Goal: Information Seeking & Learning: Learn about a topic

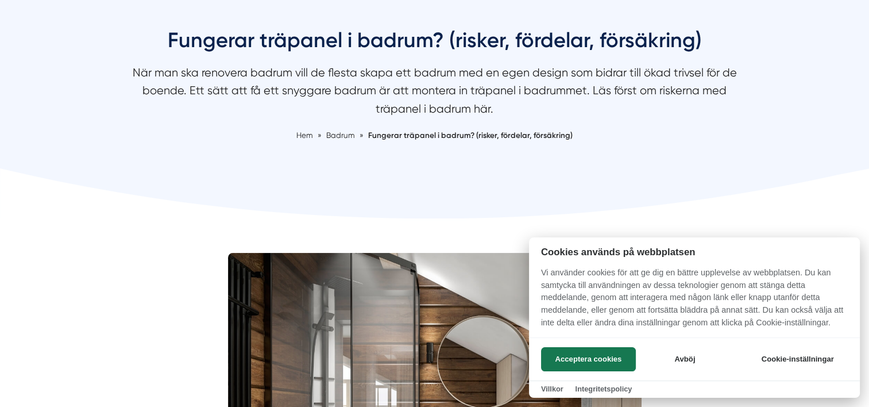
scroll to position [123, 0]
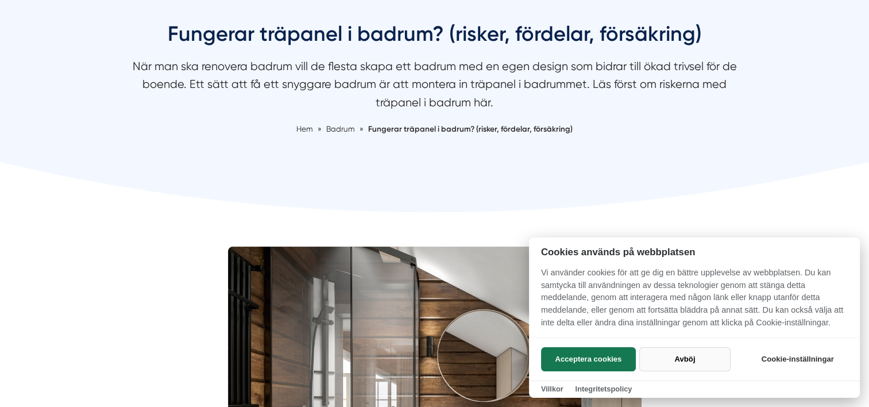
click at [683, 361] on button "Avböj" at bounding box center [685, 359] width 91 height 24
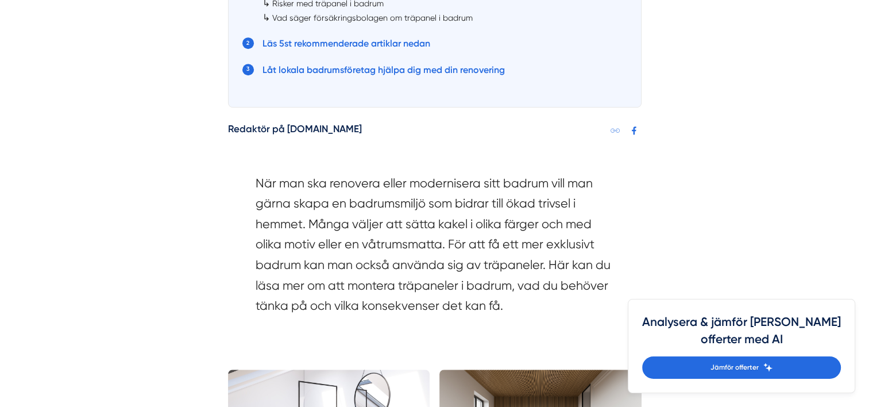
scroll to position [836, 0]
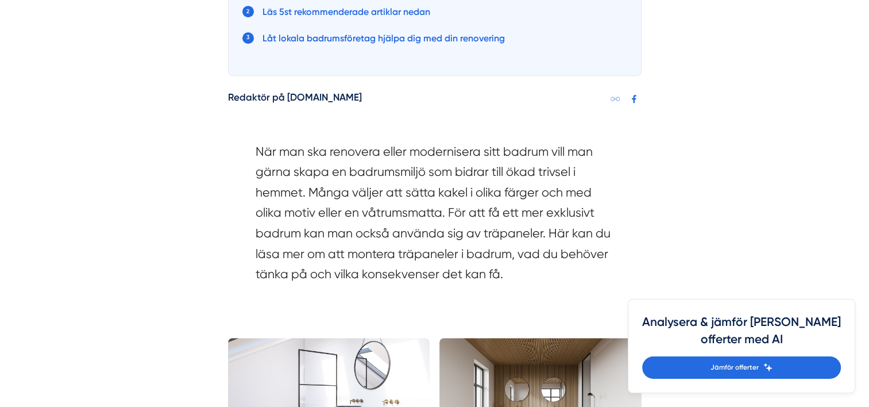
click at [413, 151] on section "När man ska renovera eller modernisera sitt badrum vill man gärna skapa en badr…" at bounding box center [435, 215] width 359 height 149
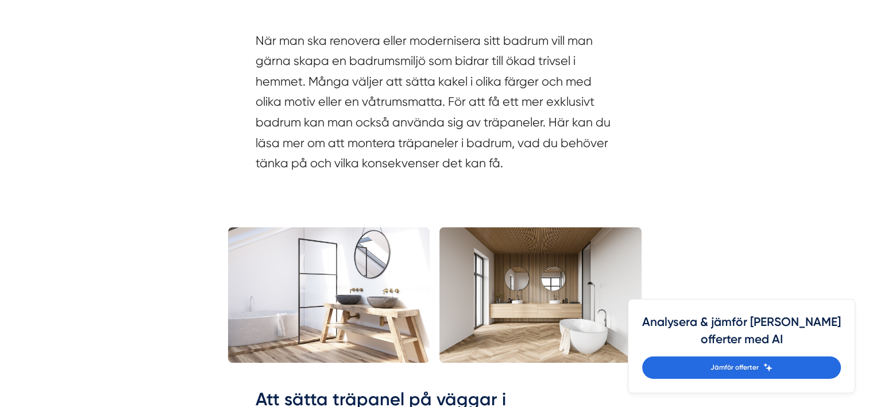
drag, startPoint x: 413, startPoint y: 151, endPoint x: 351, endPoint y: 174, distance: 66.0
click at [351, 174] on section "När man ska renovera eller modernisera sitt badrum vill man gärna skapa en badr…" at bounding box center [435, 104] width 359 height 149
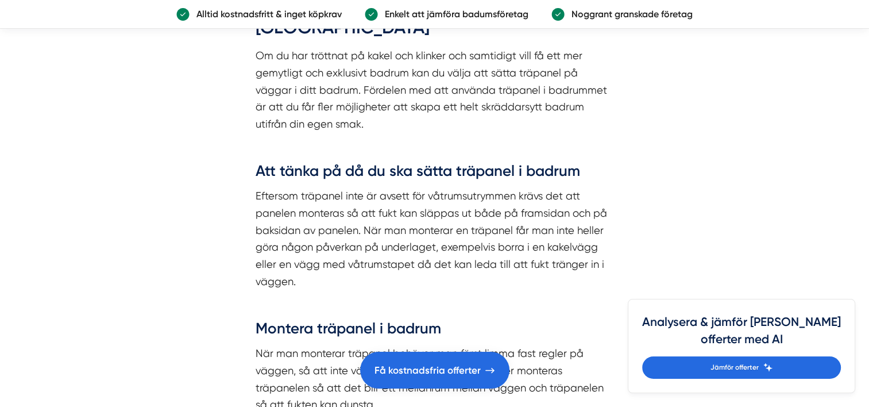
scroll to position [1345, 0]
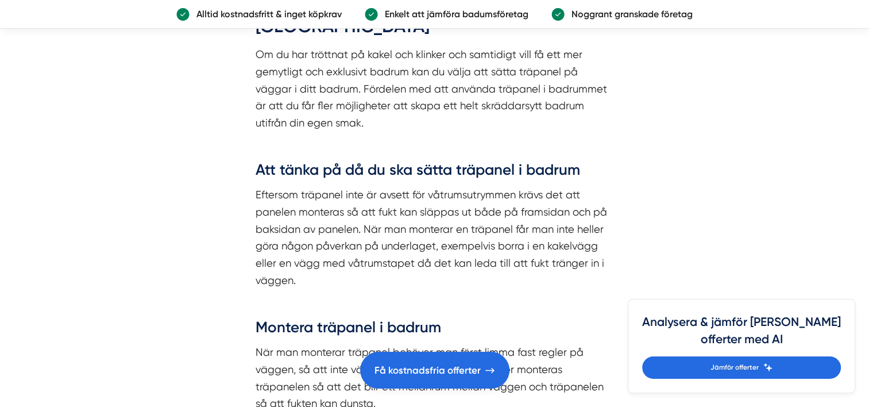
click at [292, 186] on p "Eftersom träpanel inte är avsett för våtrumsutrymmen krävs det att panelen mont…" at bounding box center [435, 237] width 359 height 102
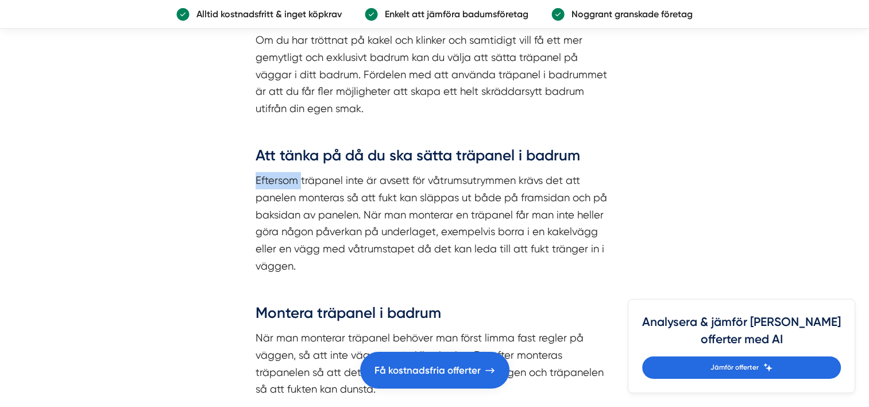
scroll to position [1367, 0]
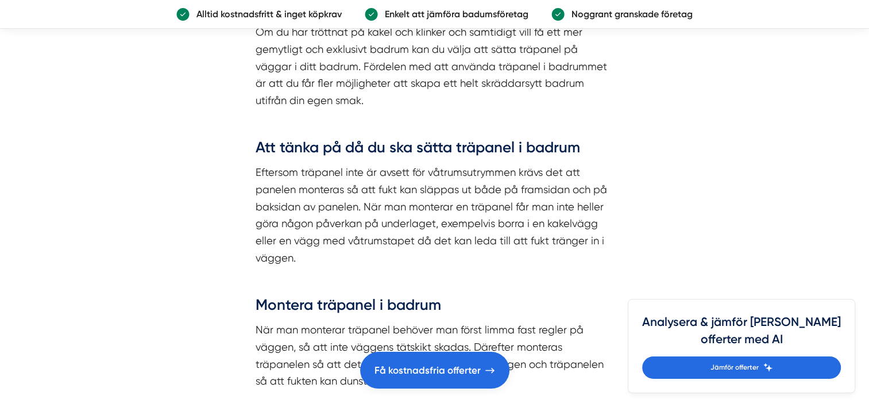
click at [294, 167] on p "Eftersom träpanel inte är avsett för våtrumsutrymmen krävs det att panelen mont…" at bounding box center [435, 215] width 359 height 102
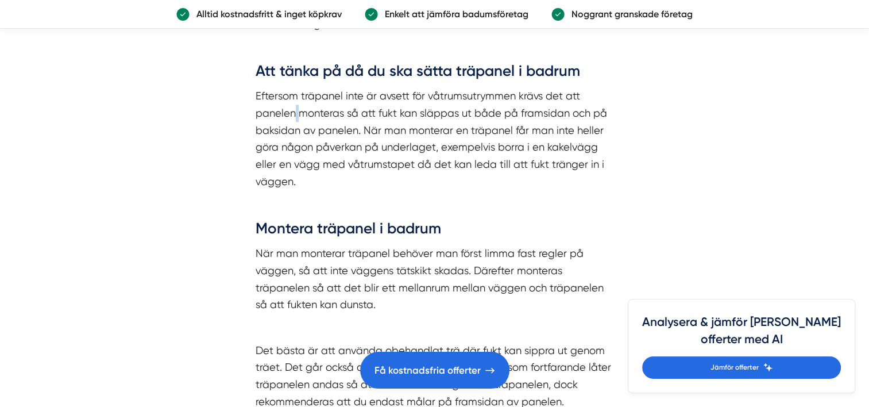
scroll to position [1443, 0]
drag, startPoint x: 472, startPoint y: 108, endPoint x: 415, endPoint y: 106, distance: 56.9
click at [415, 106] on p "Eftersom träpanel inte är avsett för våtrumsutrymmen krävs det att panelen mont…" at bounding box center [435, 138] width 359 height 102
click at [284, 117] on p "Eftersom träpanel inte är avsett för våtrumsutrymmen krävs det att panelen mont…" at bounding box center [435, 138] width 359 height 102
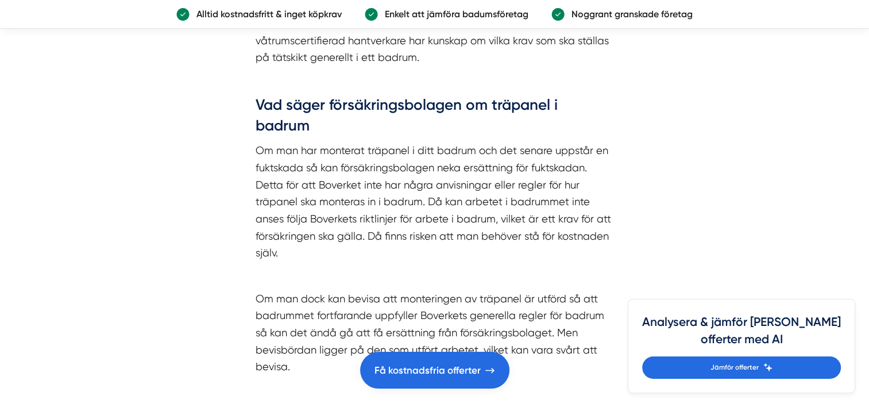
scroll to position [2205, 0]
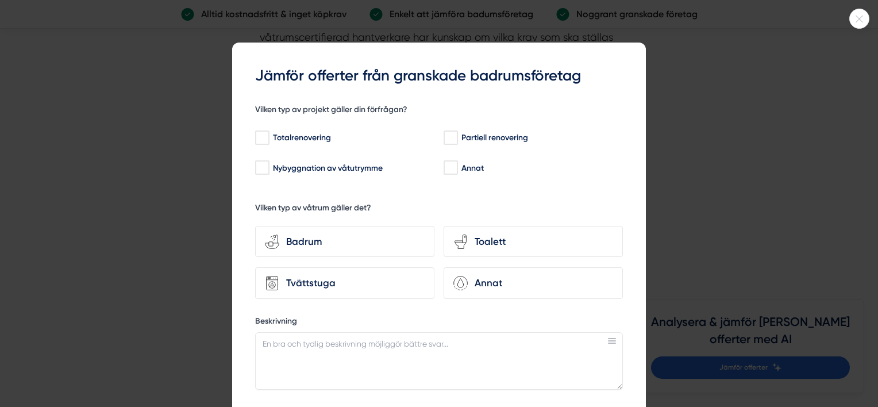
click at [696, 175] on div at bounding box center [439, 203] width 878 height 407
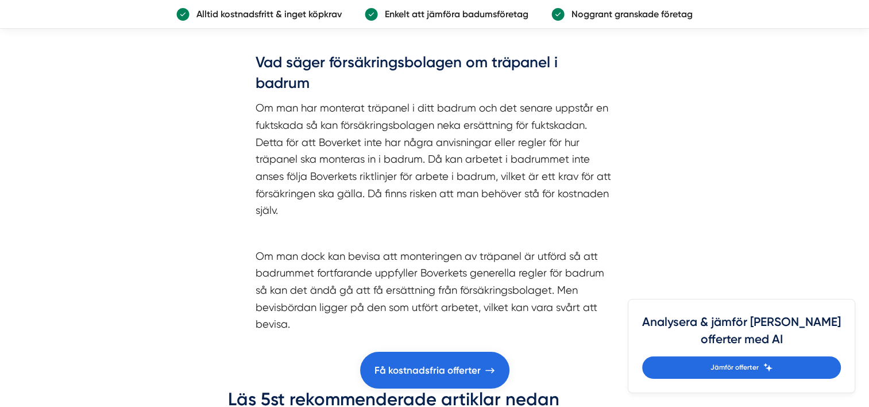
scroll to position [2245, 0]
click at [314, 113] on p "Om man har monterat träpanel i ditt badrum och det senare uppstår en fuktskada …" at bounding box center [435, 159] width 359 height 120
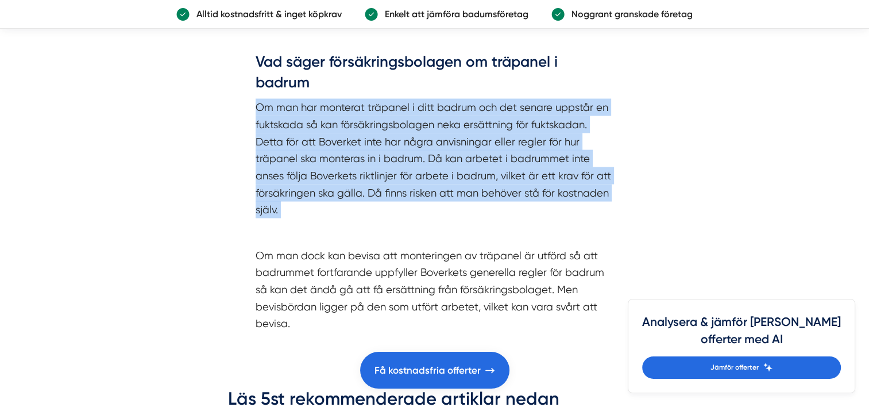
click at [314, 113] on p "Om man har monterat träpanel i ditt badrum och det senare uppstår en fuktskada …" at bounding box center [435, 159] width 359 height 120
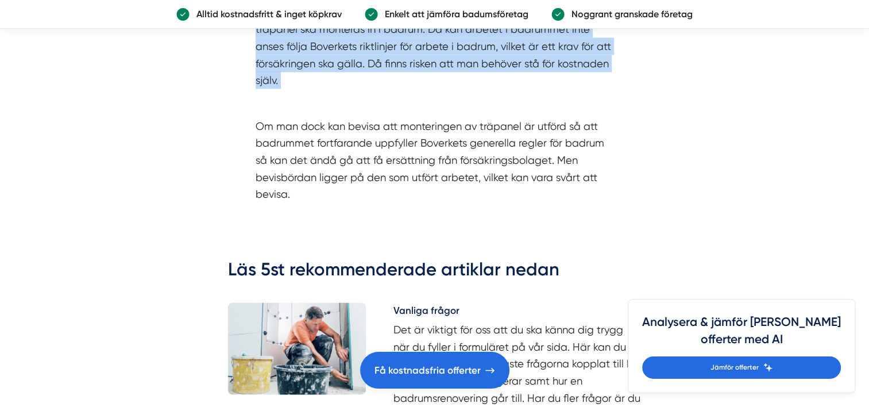
scroll to position [2375, 0]
